Goal: Task Accomplishment & Management: Manage account settings

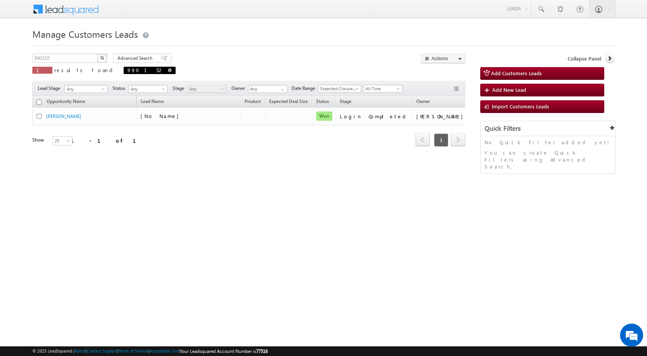
click at [168, 71] on span at bounding box center [170, 70] width 4 height 4
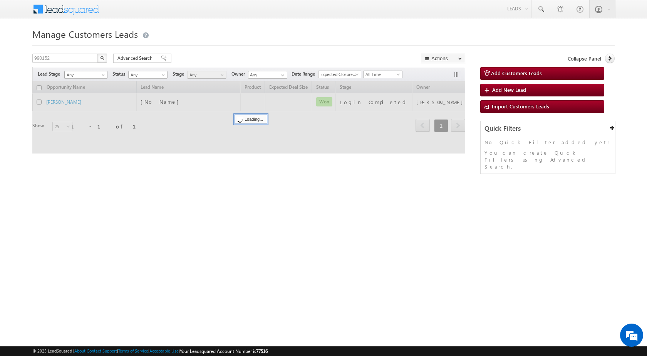
type input "Search Customers Leads"
click at [84, 61] on input "text" at bounding box center [65, 58] width 66 height 9
paste input "975872"
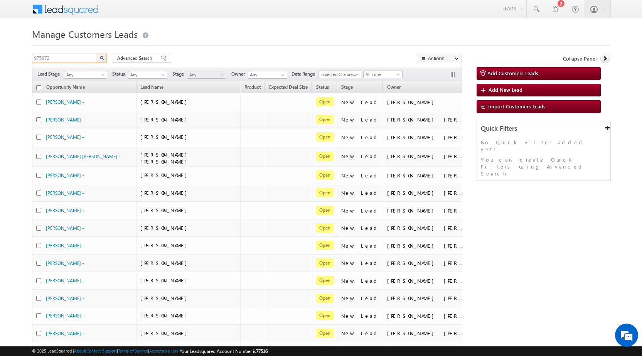
type input "975872"
click at [103, 57] on img "button" at bounding box center [102, 58] width 4 height 4
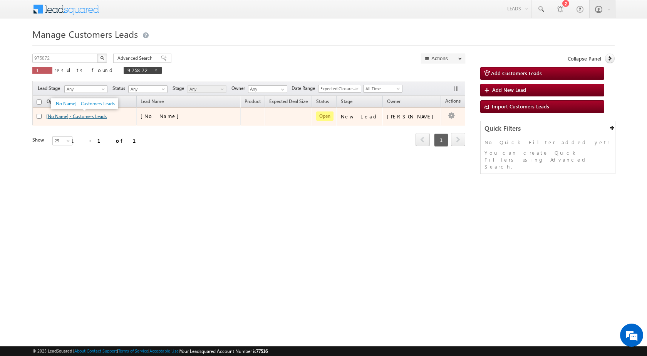
click at [96, 118] on link "[No Name] - Customers Leads" at bounding box center [76, 116] width 61 height 6
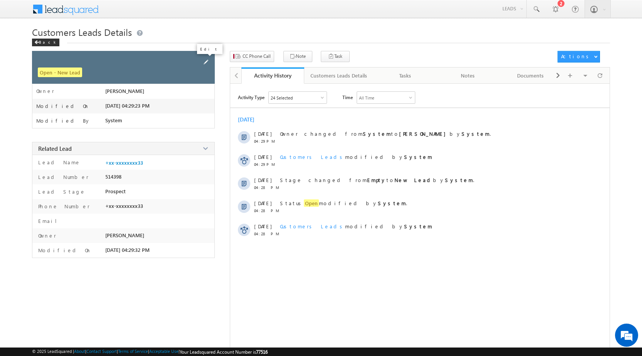
click at [205, 62] on span at bounding box center [206, 62] width 8 height 8
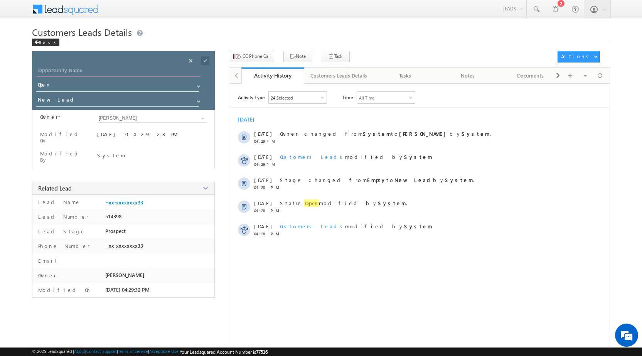
click at [155, 72] on input "Opportunity Name" at bounding box center [119, 71] width 164 height 11
paste input "[PERSON_NAME]"
type input "[PERSON_NAME]"
click at [147, 100] on input "New Lead" at bounding box center [117, 101] width 163 height 12
click at [141, 114] on link "Sales Marked" at bounding box center [117, 111] width 163 height 9
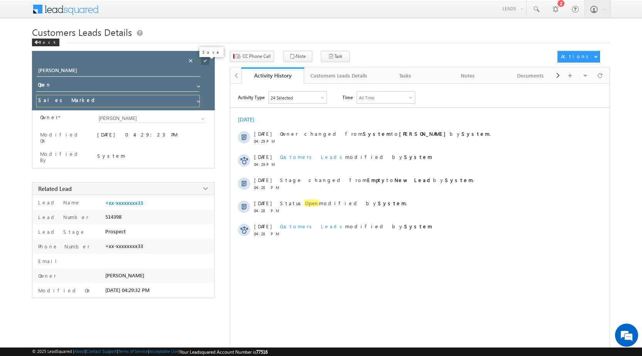
type input "Sales Marked"
click at [205, 62] on span at bounding box center [205, 60] width 8 height 8
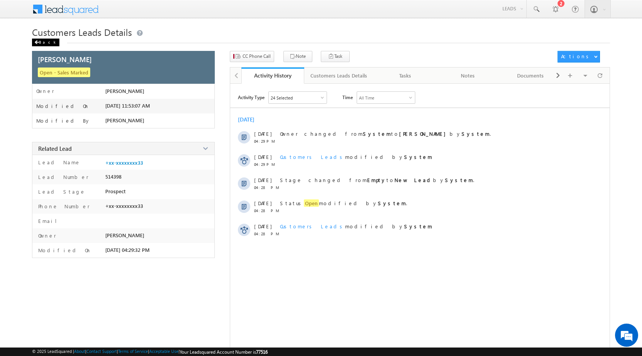
click at [38, 41] on span at bounding box center [36, 42] width 5 height 4
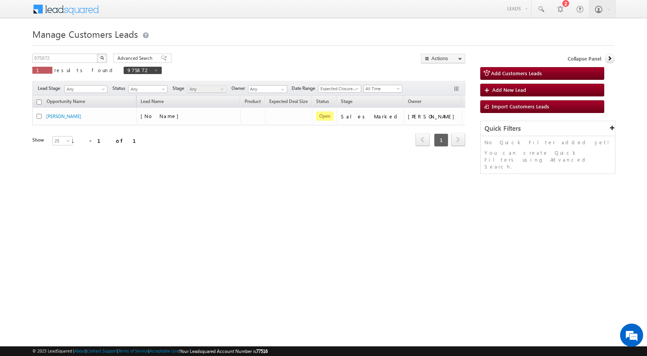
drag, startPoint x: 138, startPoint y: 151, endPoint x: 134, endPoint y: 146, distance: 6.6
click at [138, 151] on div "Opportunity Name Lead Name Product Expected Deal Size Status Stage Owner Action…" at bounding box center [248, 126] width 433 height 61
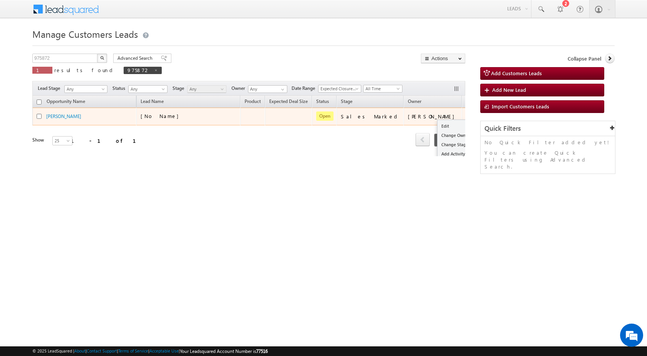
click at [468, 118] on span at bounding box center [472, 115] width 8 height 8
click at [438, 126] on link "Edit" at bounding box center [457, 125] width 39 height 9
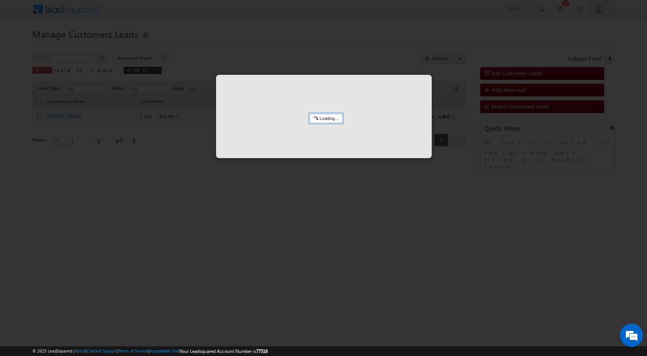
drag, startPoint x: 318, startPoint y: 250, endPoint x: 0, endPoint y: 81, distance: 360.0
click at [317, 250] on div at bounding box center [323, 178] width 647 height 356
drag, startPoint x: 348, startPoint y: 323, endPoint x: 343, endPoint y: 324, distance: 5.5
click at [346, 324] on div at bounding box center [323, 178] width 647 height 356
drag, startPoint x: 407, startPoint y: 228, endPoint x: 103, endPoint y: 178, distance: 307.7
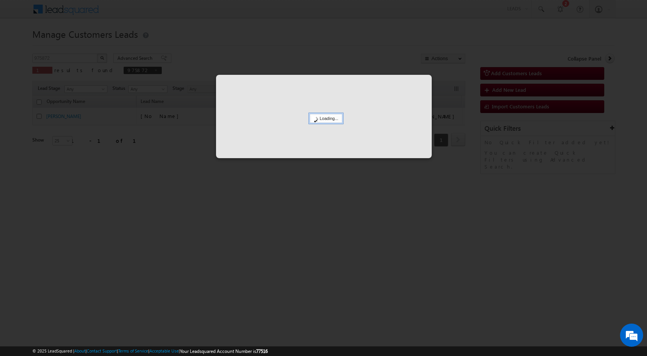
click at [405, 228] on div at bounding box center [323, 178] width 647 height 356
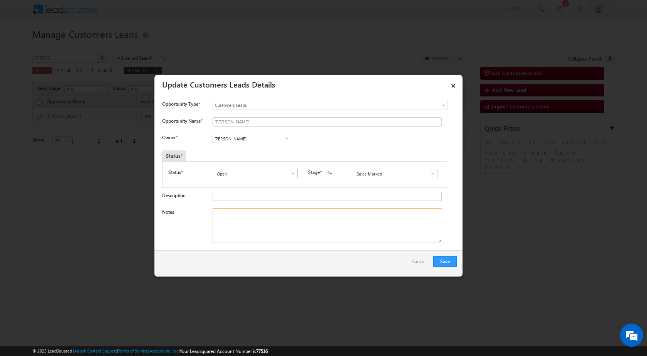
click at [276, 230] on textarea "Notes" at bounding box center [328, 225] width 230 height 35
paste textarea "975872 / VB_Know_More / Mobile no - 9351583533 / Name - KANA RAM PATEL / PV - 6…"
type textarea "975872 / VB_Know_More / Mobile no - 9351583533 / Name - KANA RAM PATEL / PV - 6…"
drag, startPoint x: 242, startPoint y: 139, endPoint x: 244, endPoint y: 185, distance: 45.9
click at [243, 140] on input "[PERSON_NAME]" at bounding box center [253, 138] width 81 height 9
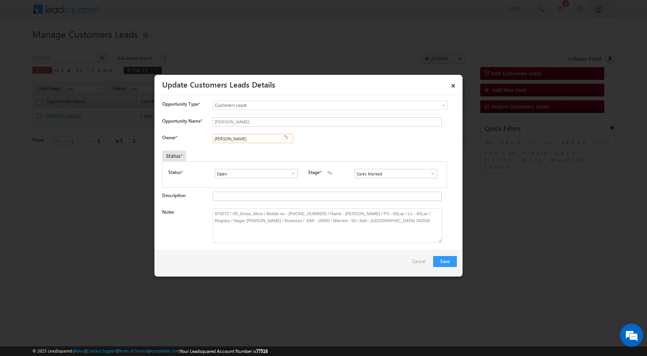
paste input "moolchand.sharma1@sgrlimited.in"
click at [261, 148] on link "Mool Chand Sharma moolchand.sharma1@sgrlimited.in" at bounding box center [253, 150] width 81 height 15
type input "Mool Chand Sharma"
click at [304, 159] on div "Status *" at bounding box center [268, 155] width 212 height 11
click at [444, 260] on button "Save" at bounding box center [446, 261] width 24 height 11
